Goal: Information Seeking & Learning: Understand process/instructions

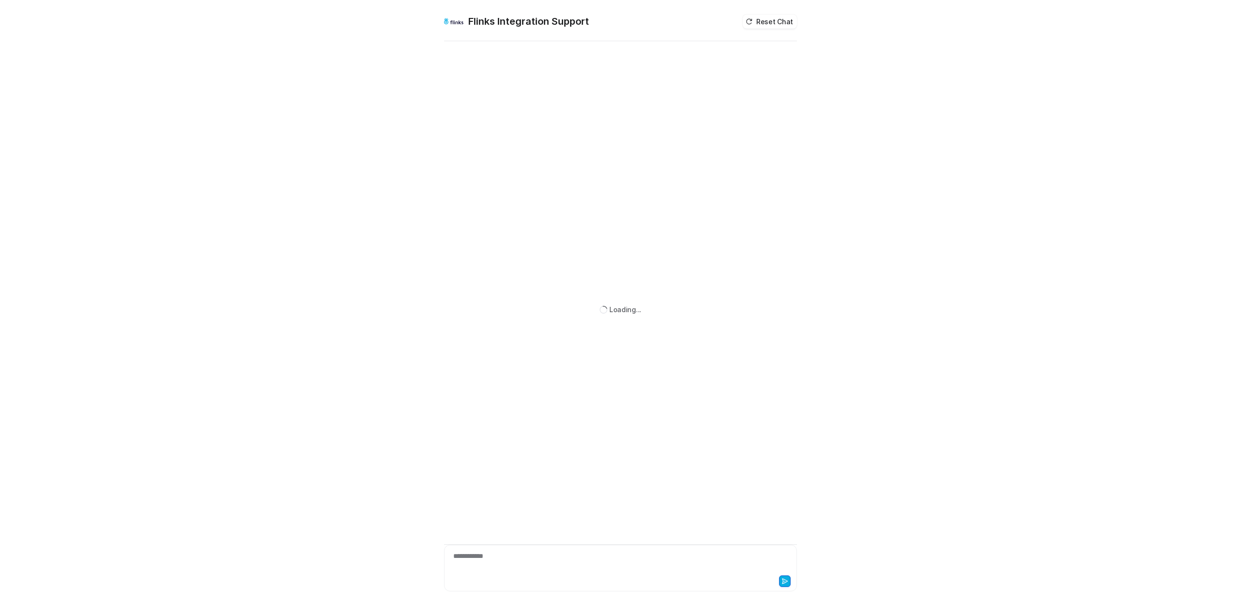
click at [516, 567] on div "**********" at bounding box center [620, 562] width 348 height 22
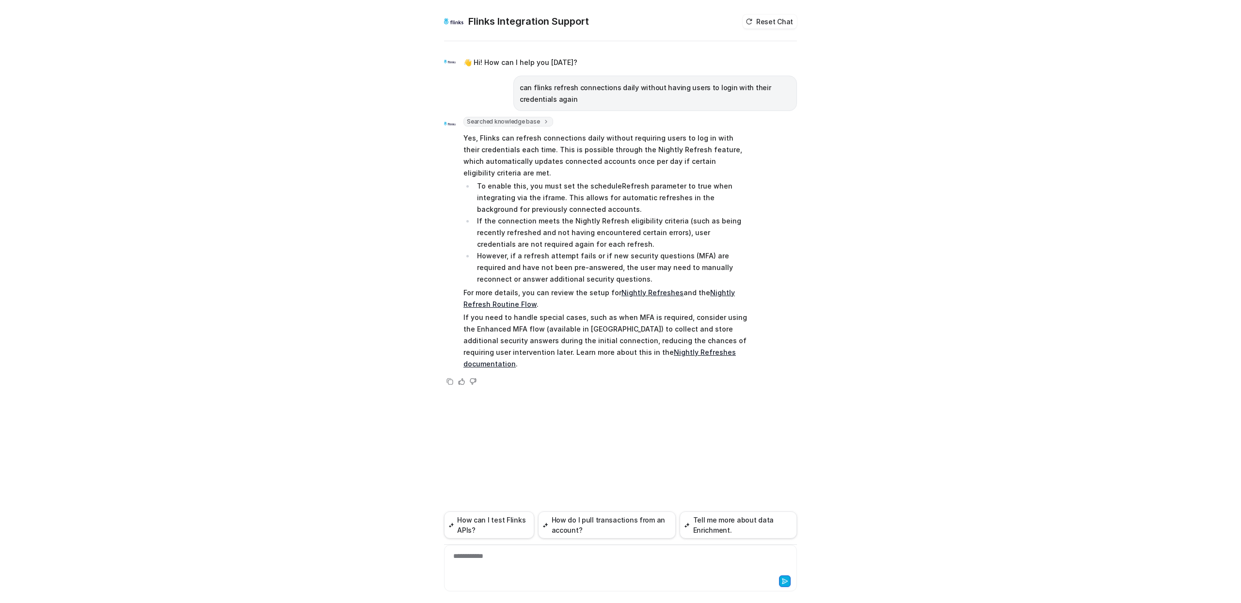
click at [400, 275] on div "Flinks Integration Support Reset Chat 👋 Hi! How can I help you [DATE]? can flin…" at bounding box center [620, 301] width 1241 height 603
click at [340, 293] on div "Flinks Integration Support Reset Chat 👋 Hi! How can I help you [DATE]? can flin…" at bounding box center [620, 301] width 1241 height 603
click at [667, 406] on div "👋 Hi! How can I help you [DATE]? can flinks refresh connections daily without h…" at bounding box center [620, 323] width 353 height 560
click at [657, 418] on div "👋 Hi! How can I help you [DATE]? can flinks refresh connections daily without h…" at bounding box center [620, 323] width 353 height 560
click at [409, 276] on div "Flinks Integration Support Reset Chat 👋 Hi! How can I help you [DATE]? can flin…" at bounding box center [620, 301] width 1241 height 603
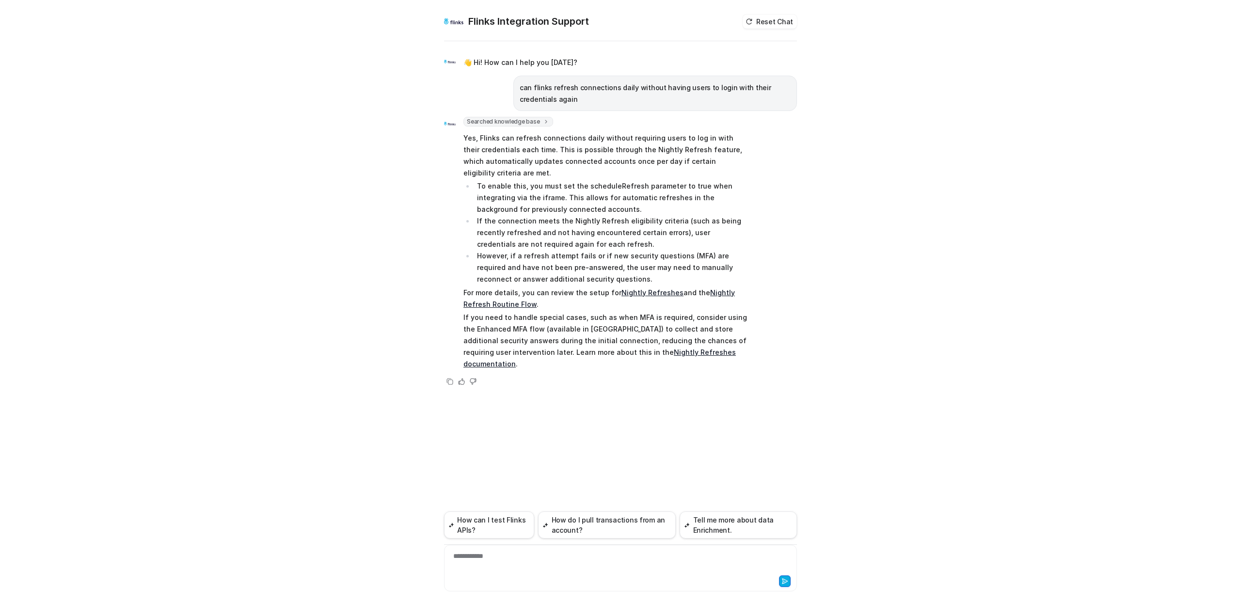
click at [644, 294] on link "Nightly Refreshes" at bounding box center [652, 292] width 62 height 8
click at [710, 291] on link "Nightly Refresh Routine Flow" at bounding box center [598, 298] width 271 height 20
